Goal: Task Accomplishment & Management: Use online tool/utility

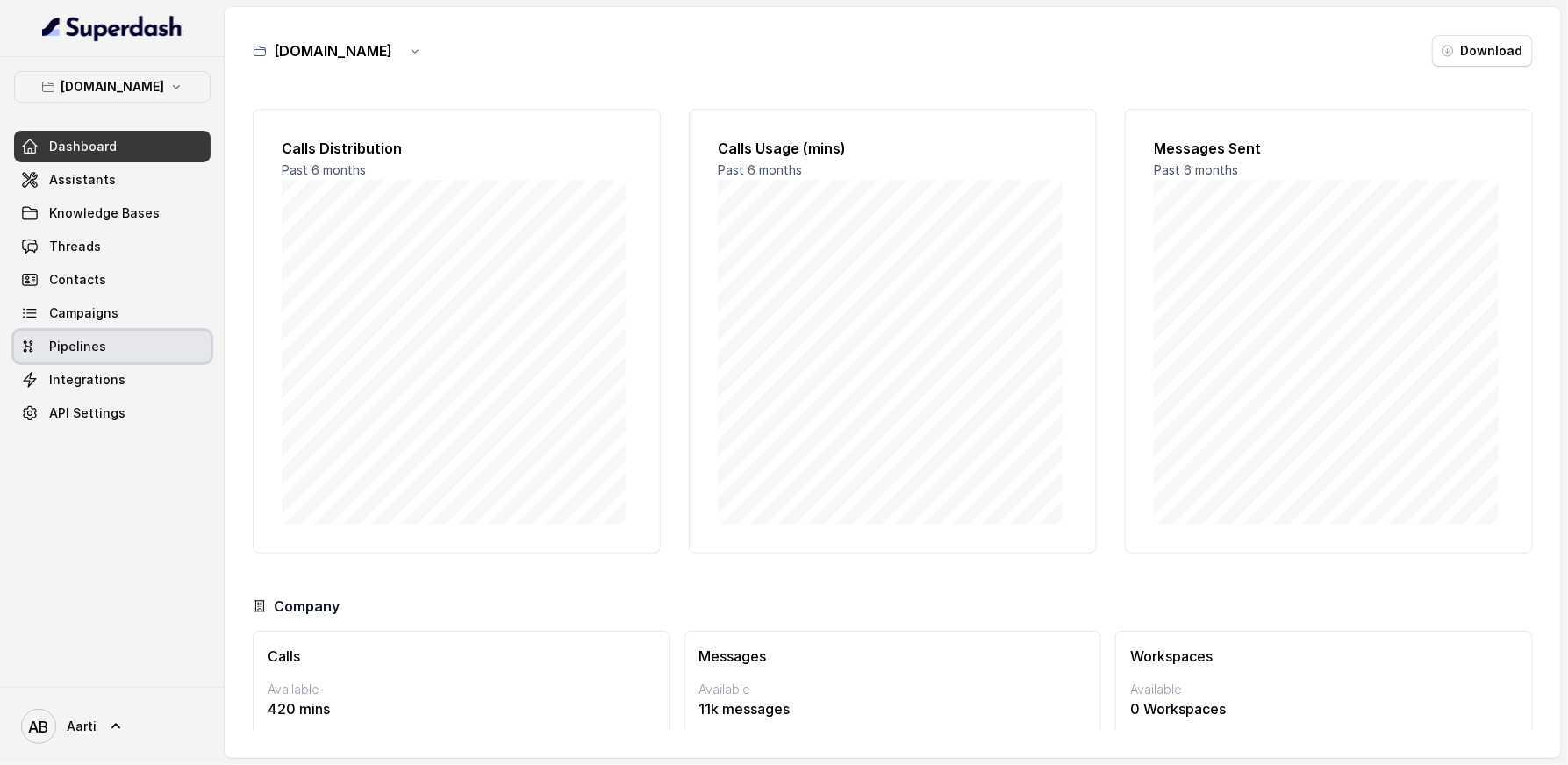
click at [94, 354] on link "Pipelines" at bounding box center [112, 346] width 196 height 31
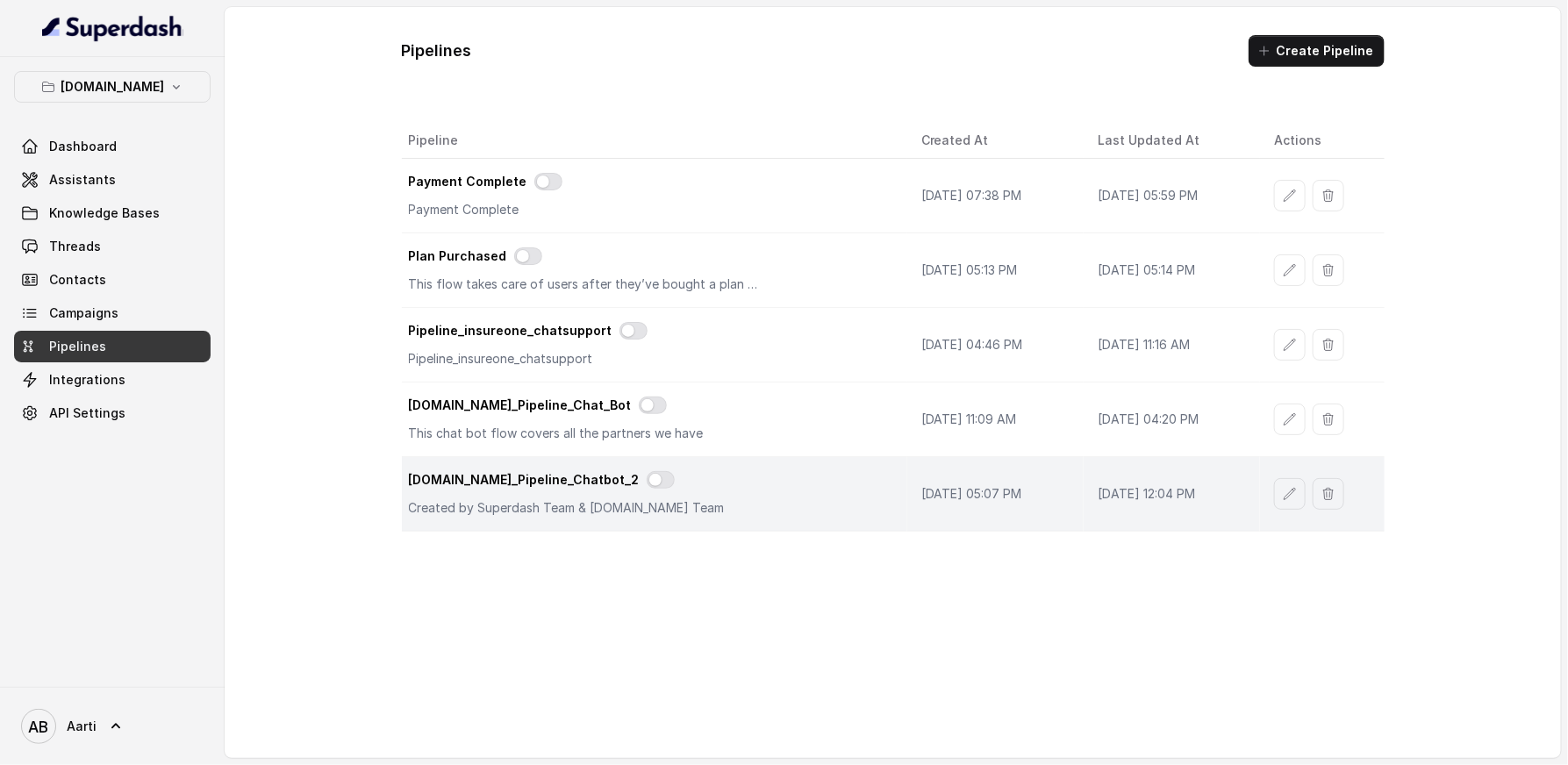
click at [697, 493] on div "Insure.One_Pipeline_Chatbot_2 Created by Superdash Team & Insure.One Team" at bounding box center [651, 493] width 484 height 46
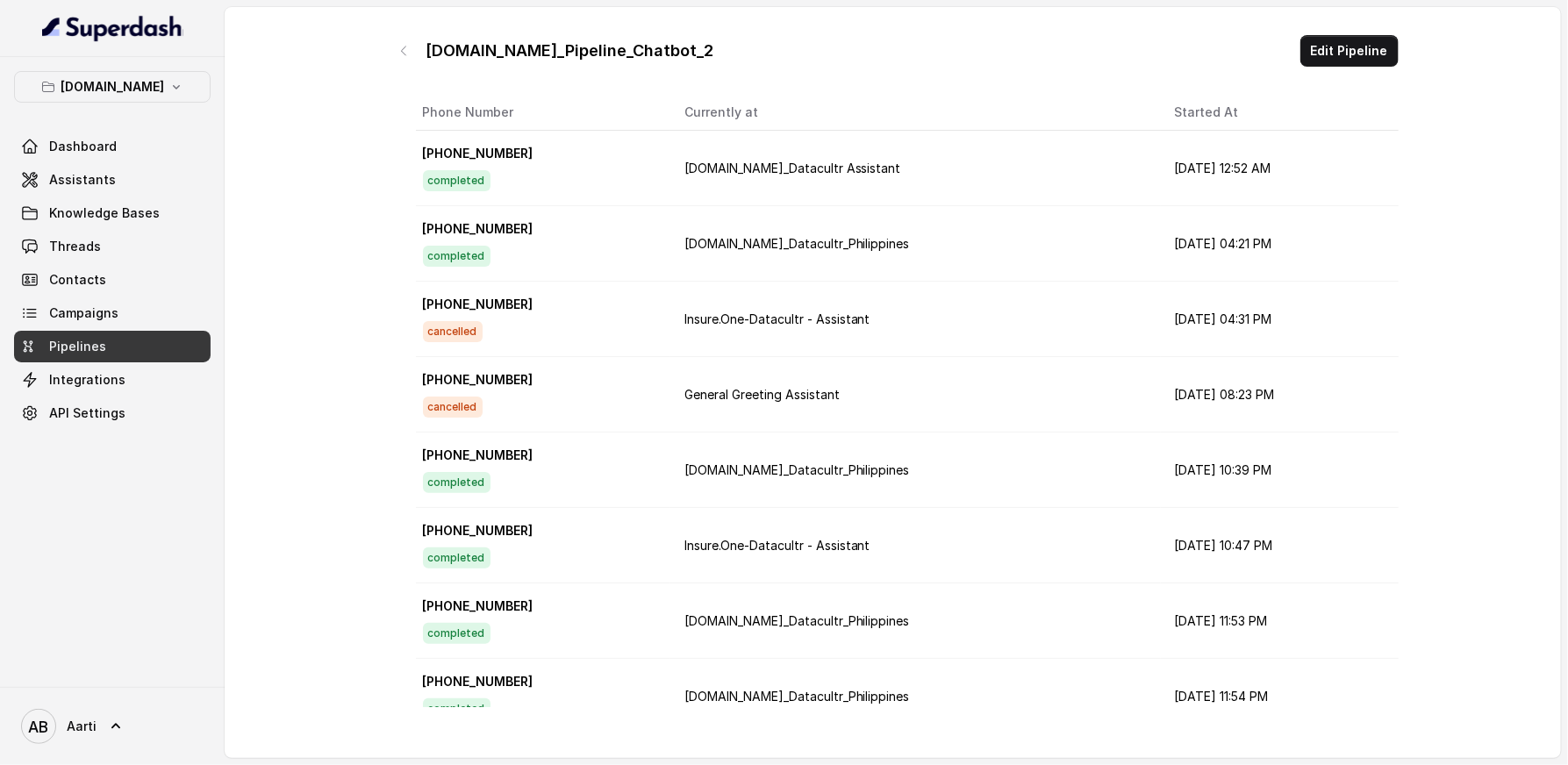
click at [1334, 46] on button "Edit Pipeline" at bounding box center [1350, 50] width 98 height 31
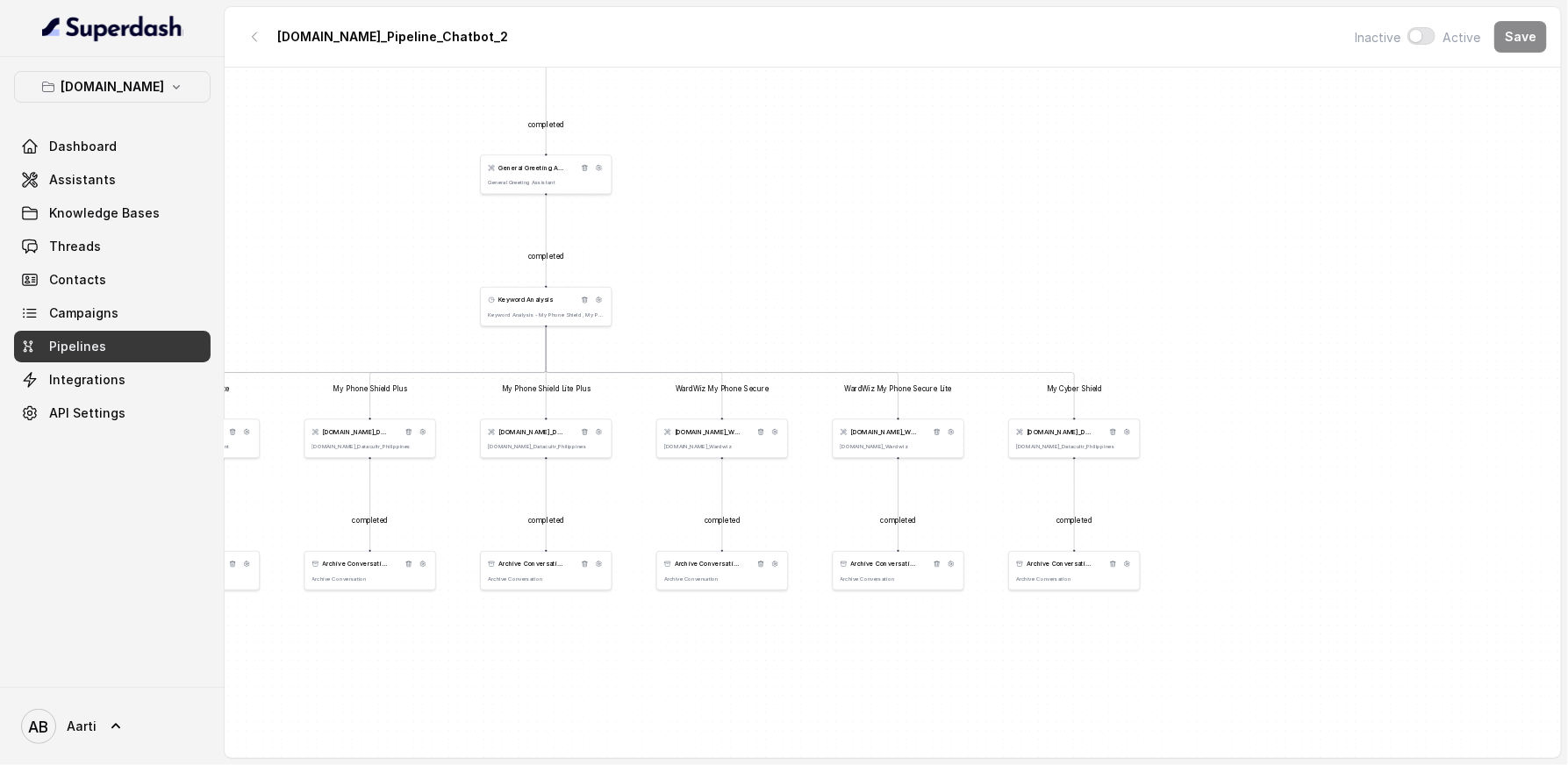
click at [798, 260] on div "completed completed My Phone Shield My Phone Shield Lite My Phone Shield Plus M…" at bounding box center [893, 414] width 1336 height 695
click at [519, 301] on span "Keyword Analysis" at bounding box center [525, 299] width 54 height 9
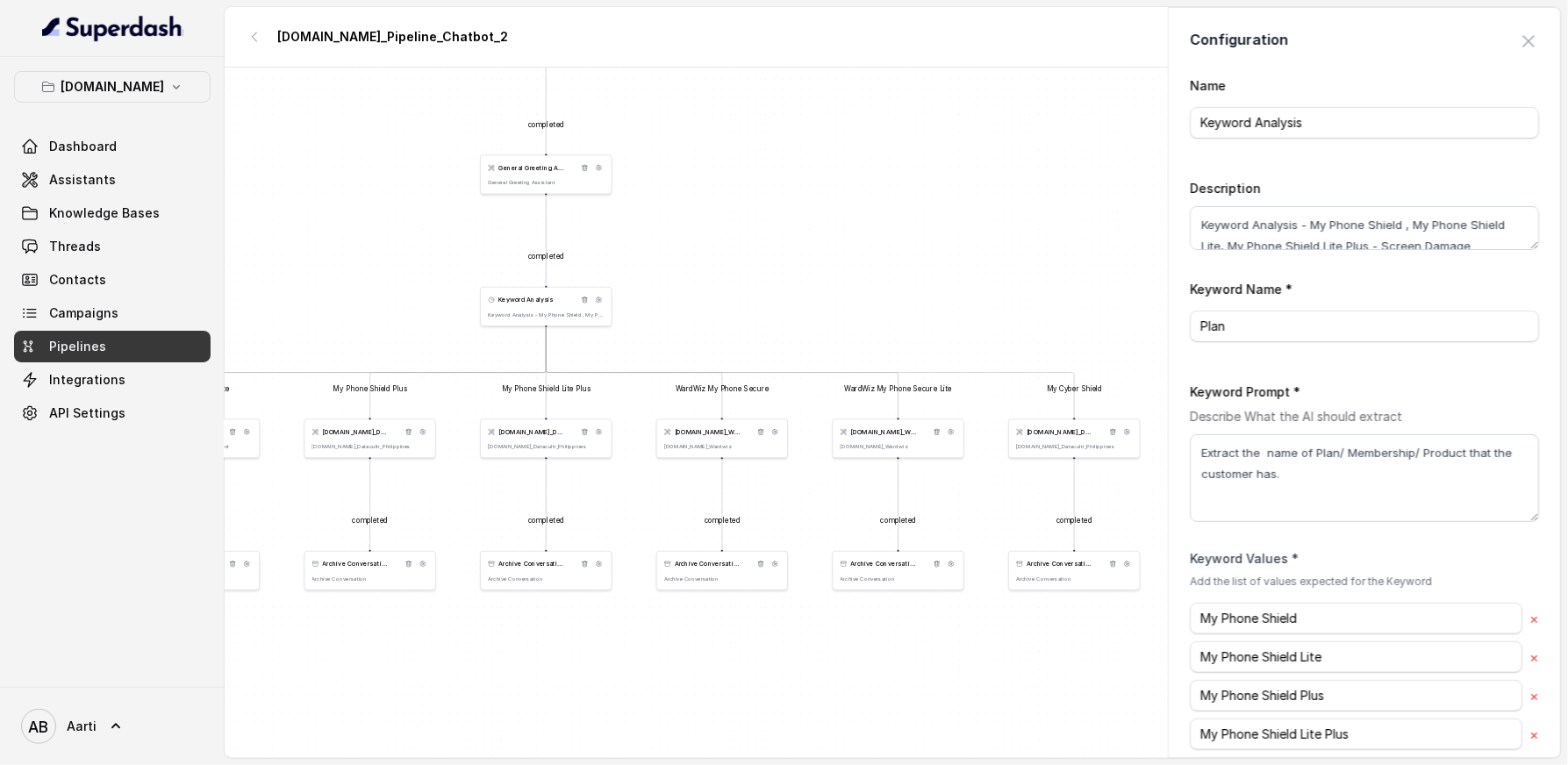
click at [538, 174] on div "General Greeting Assistant General Greeting Assistant" at bounding box center [546, 173] width 132 height 39
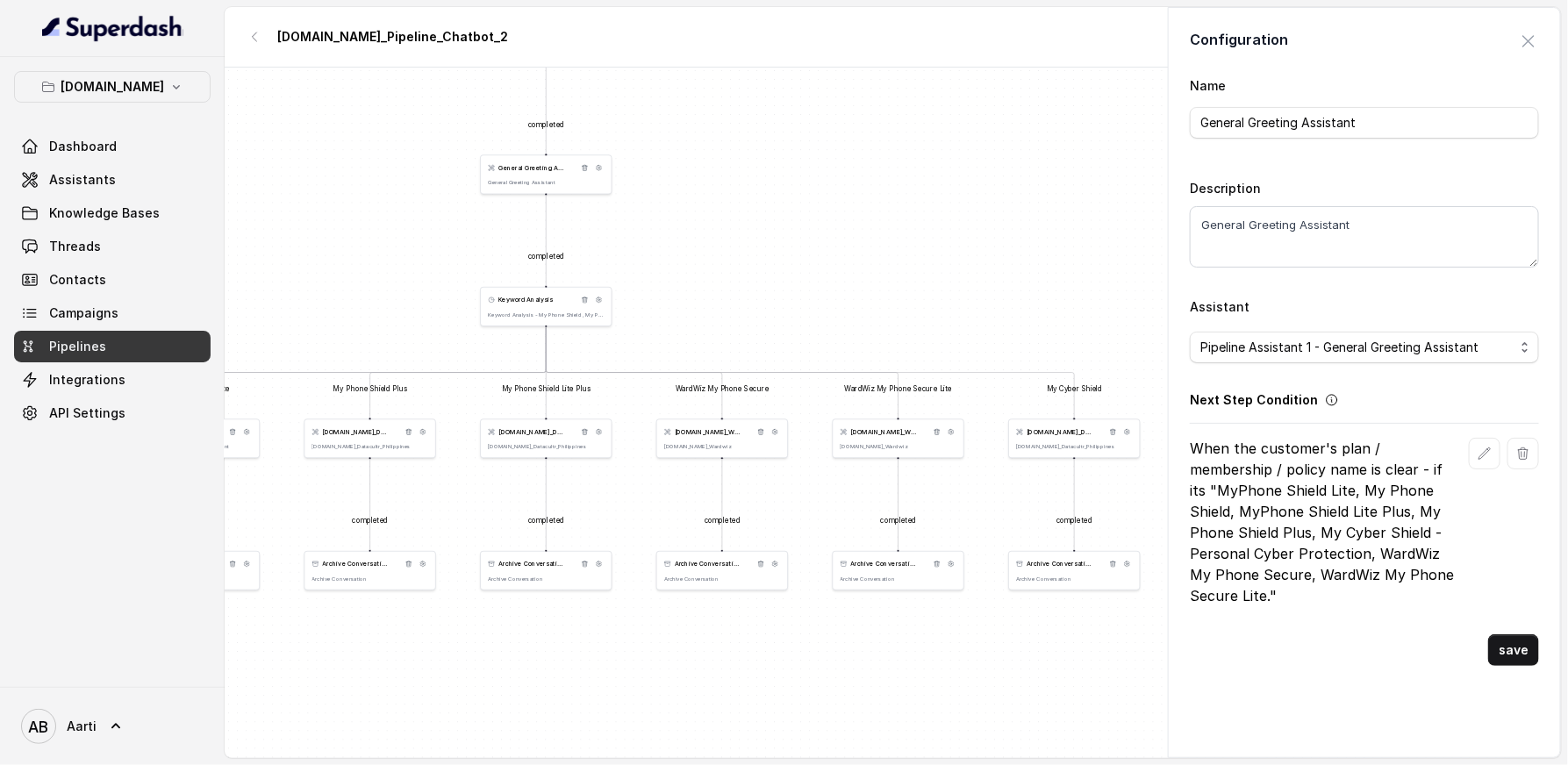
click at [533, 314] on p "Keyword Analysis - My Phone Shield , My Phone Shield Lite, My Phone Shield Lite…" at bounding box center [546, 314] width 116 height 7
